Goal: Answer question/provide support

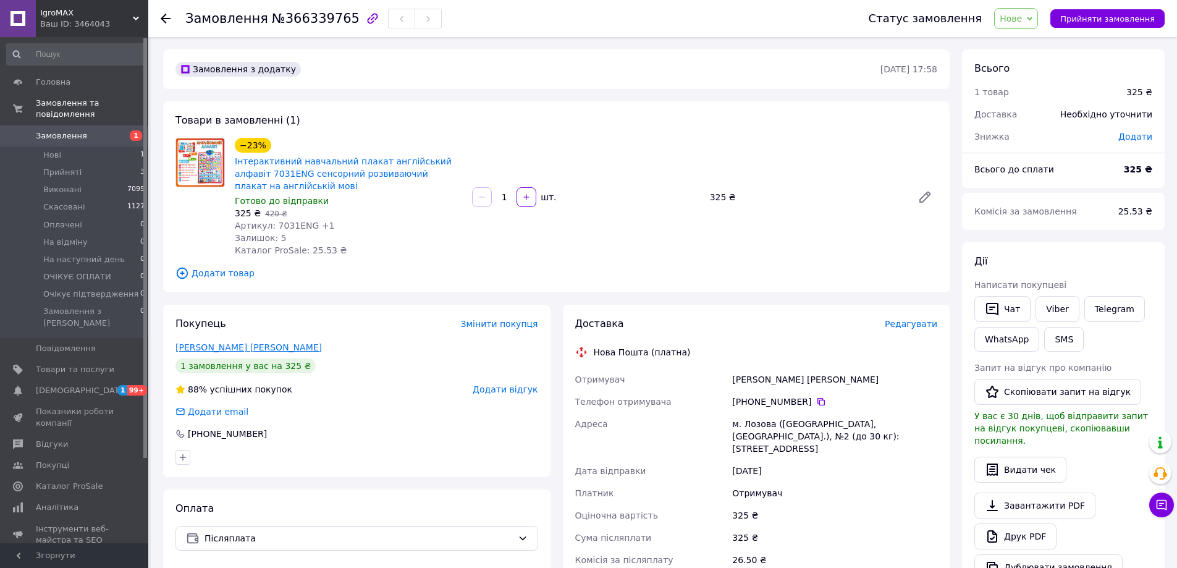
click at [225, 342] on link "[PERSON_NAME] [PERSON_NAME]" at bounding box center [248, 347] width 146 height 10
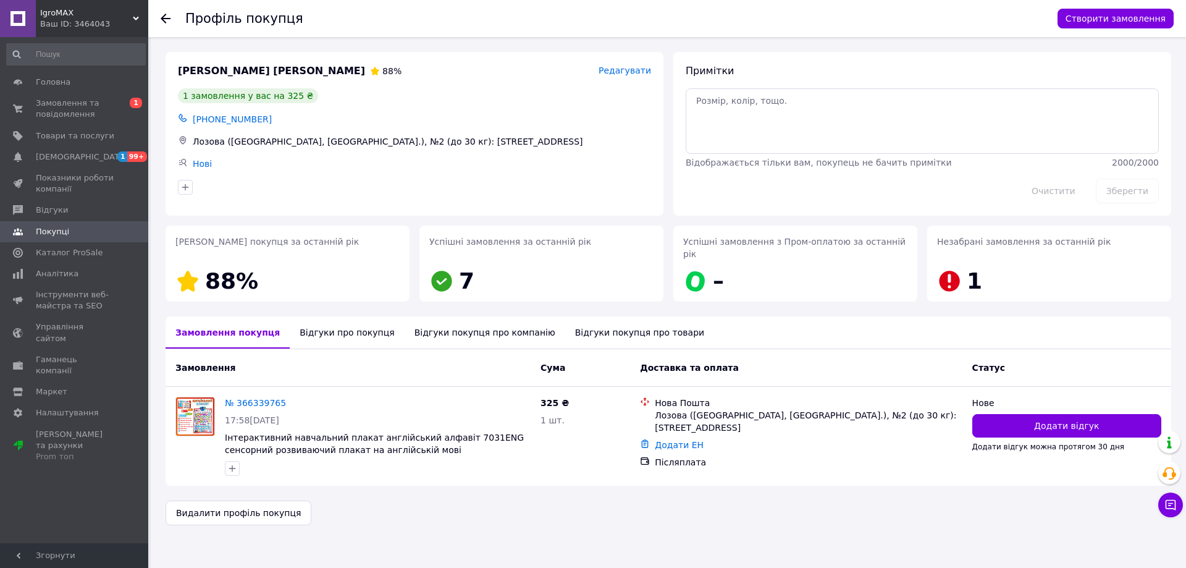
click at [330, 322] on div "Відгуки про покупця" at bounding box center [347, 332] width 114 height 32
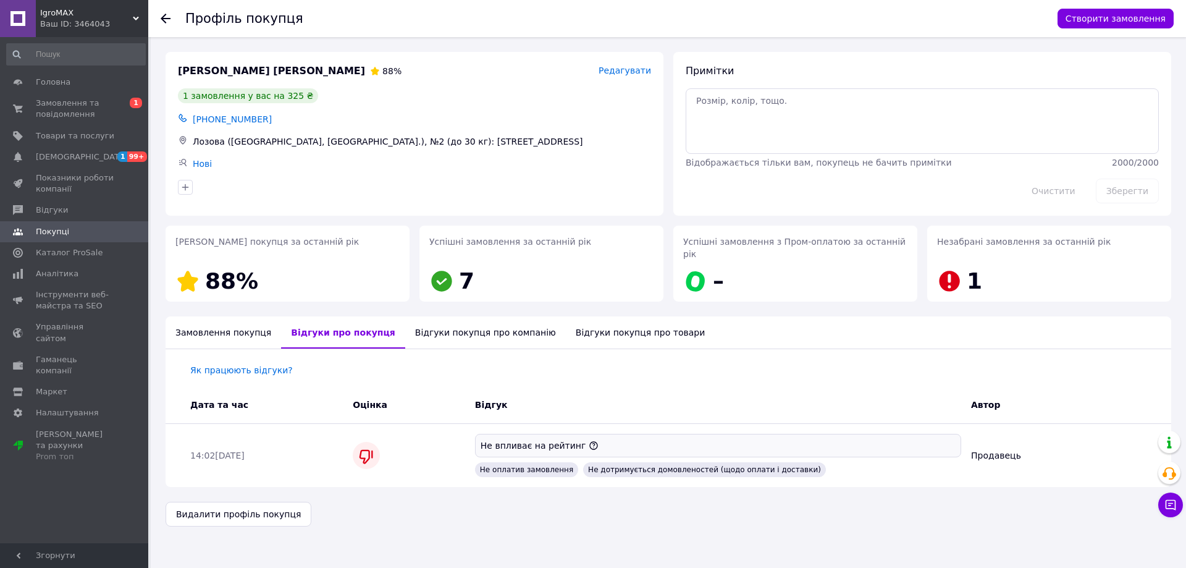
click at [217, 322] on div "Замовлення покупця" at bounding box center [224, 332] width 116 height 32
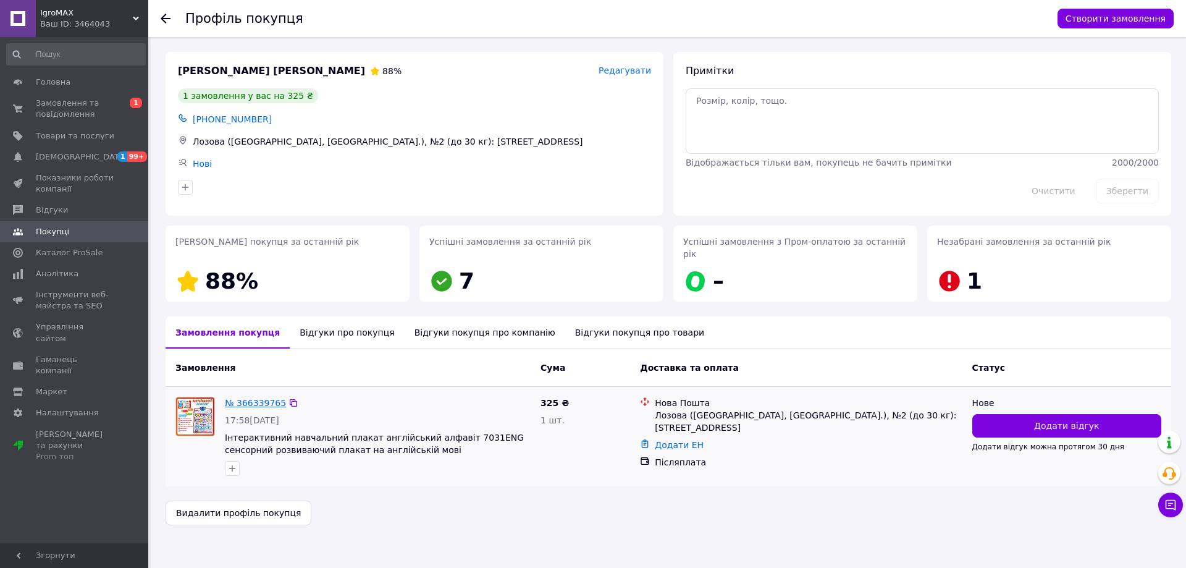
click at [253, 398] on link "№ 366339765" at bounding box center [255, 403] width 61 height 10
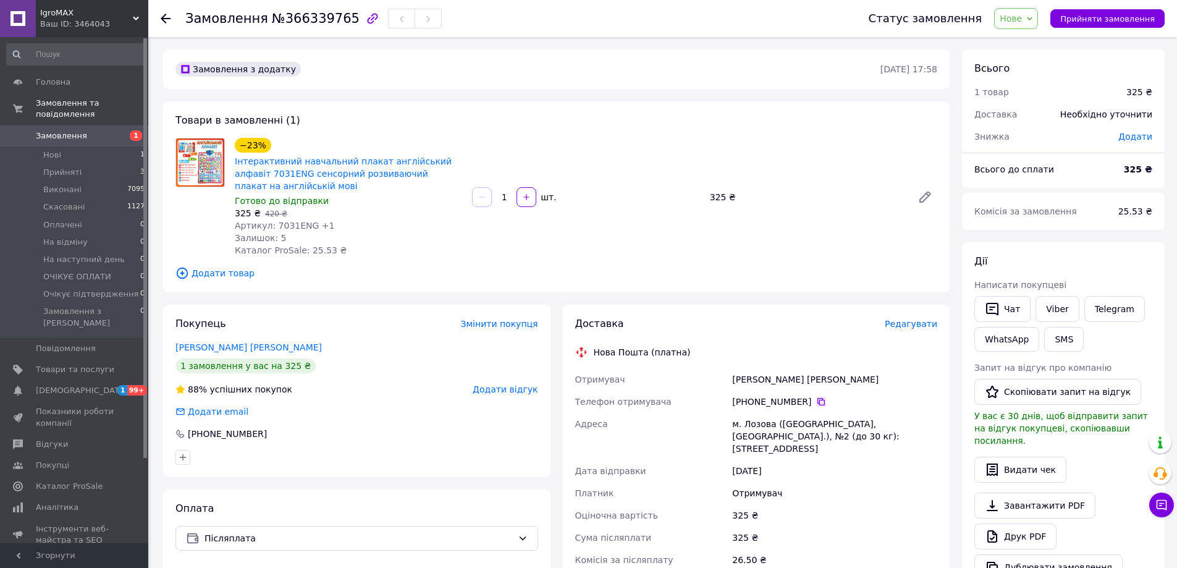
click at [816, 403] on icon at bounding box center [821, 402] width 10 height 10
click at [1051, 312] on link "Viber" at bounding box center [1056, 309] width 43 height 26
click at [895, 252] on div "−23% Інтерактивний навчальний плакат англійський алфавіт 7031ENG сенсорний розв…" at bounding box center [586, 197] width 712 height 124
